Goal: Navigation & Orientation: Find specific page/section

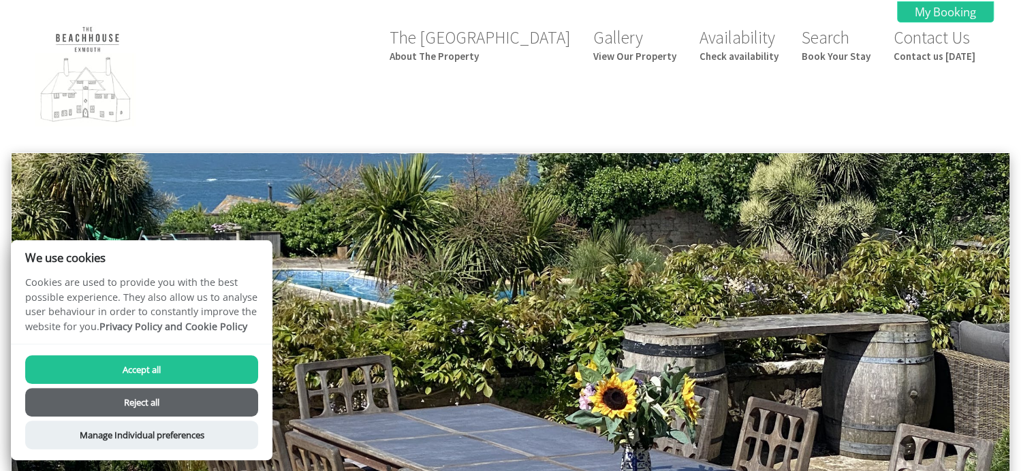
click at [144, 404] on button "Reject all" at bounding box center [141, 402] width 233 height 29
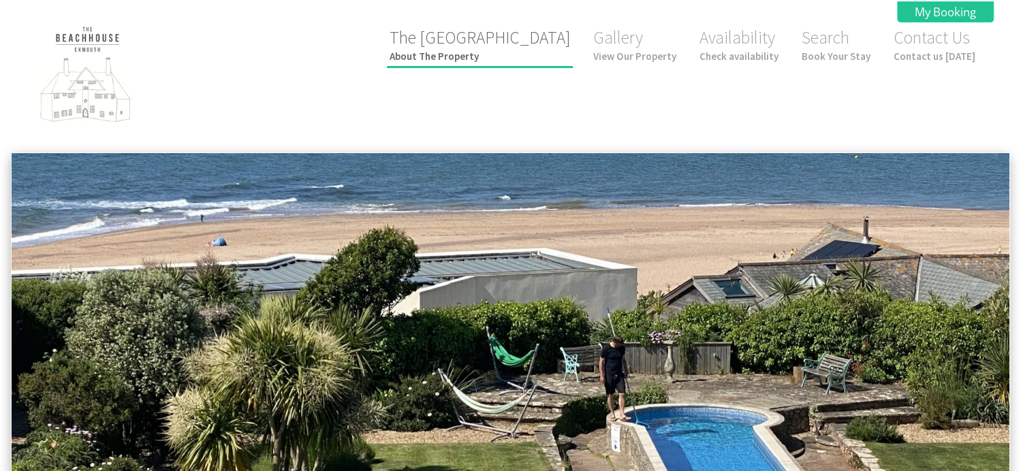
click at [505, 39] on link "The Beach House About The Property" at bounding box center [480, 45] width 181 height 36
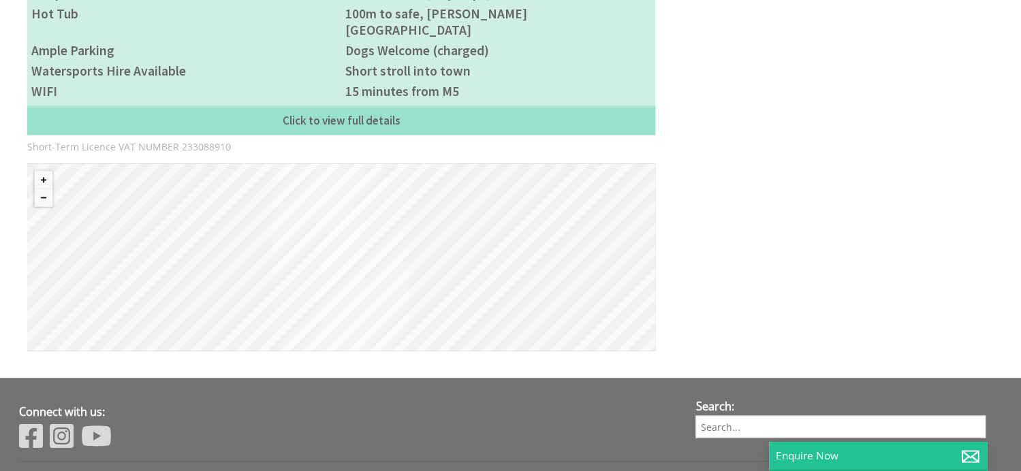
scroll to position [1226, 0]
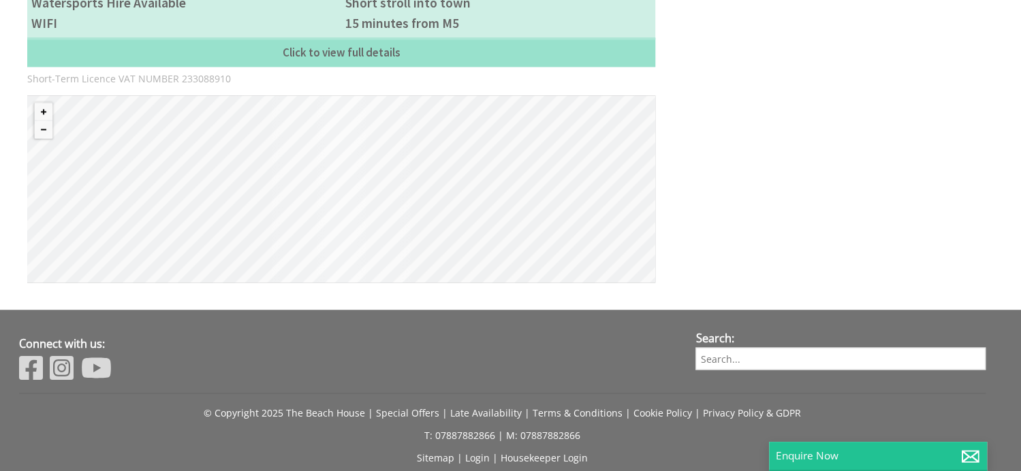
click at [497, 240] on div "© MapTiler © OpenStreetMap contributors" at bounding box center [341, 188] width 628 height 187
click at [51, 121] on button "Zoom out" at bounding box center [44, 130] width 18 height 18
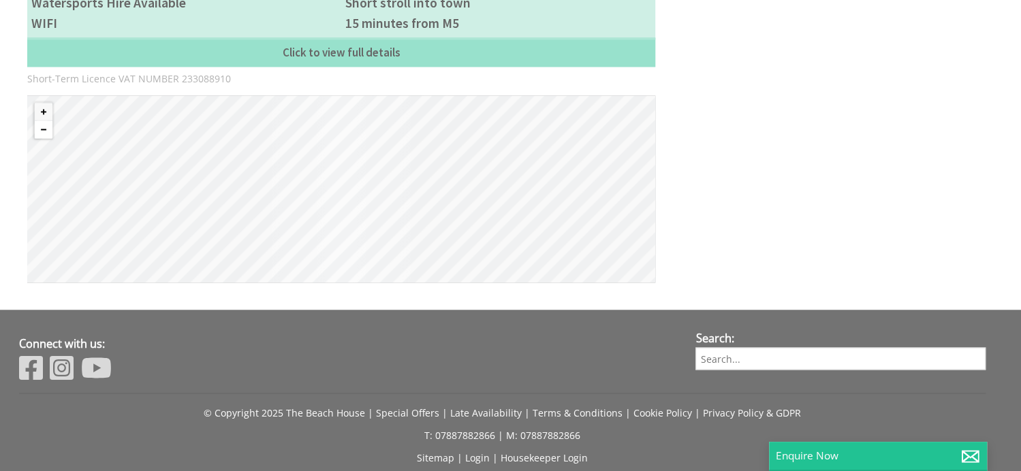
click at [51, 121] on button "Zoom out" at bounding box center [44, 130] width 18 height 18
